Goal: Transaction & Acquisition: Purchase product/service

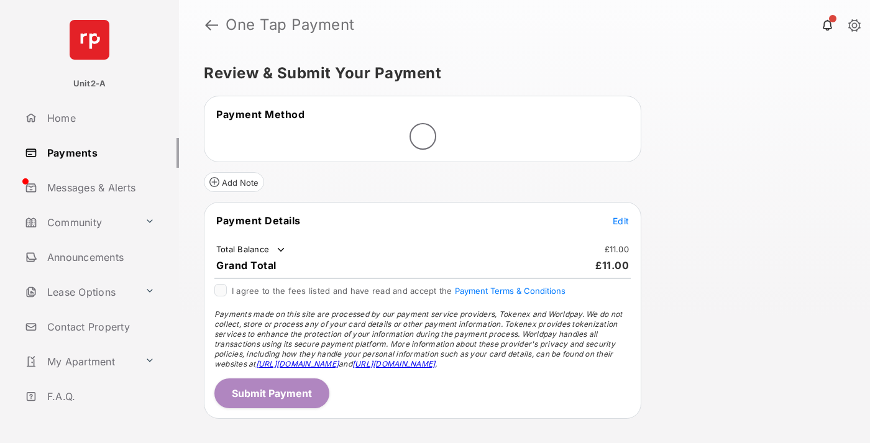
click at [621, 221] on span "Edit" at bounding box center [621, 221] width 16 height 11
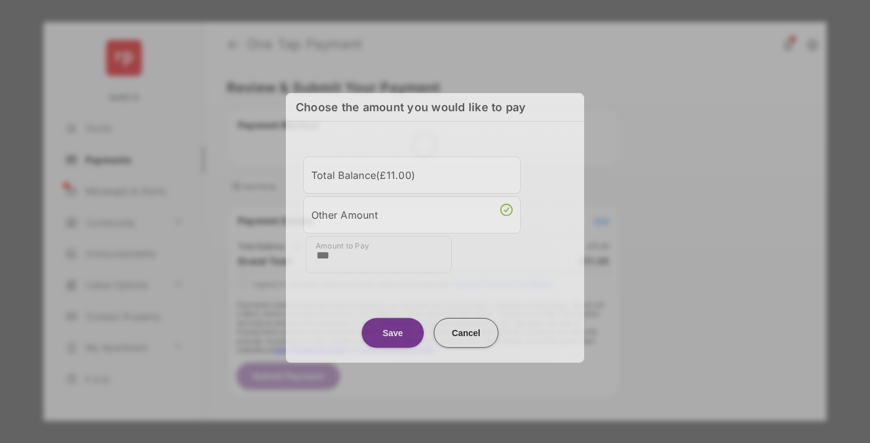
type input "***"
click at [393, 331] on button "Save" at bounding box center [393, 333] width 62 height 30
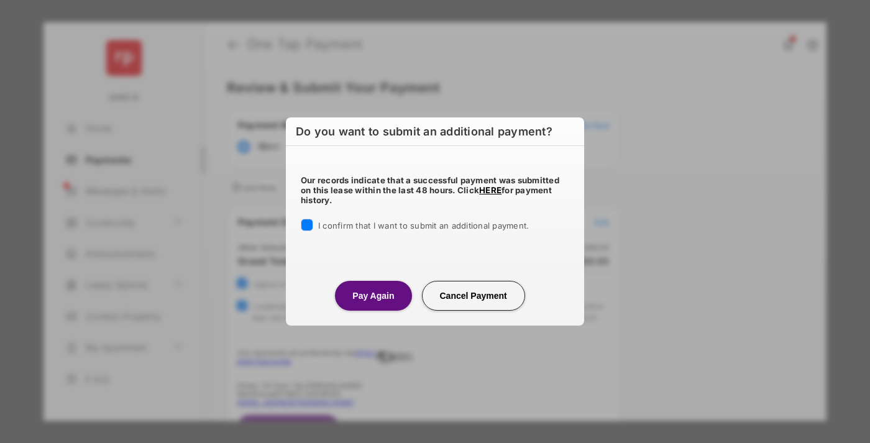
click at [373, 295] on button "Pay Again" at bounding box center [373, 296] width 76 height 30
